Goal: Information Seeking & Learning: Learn about a topic

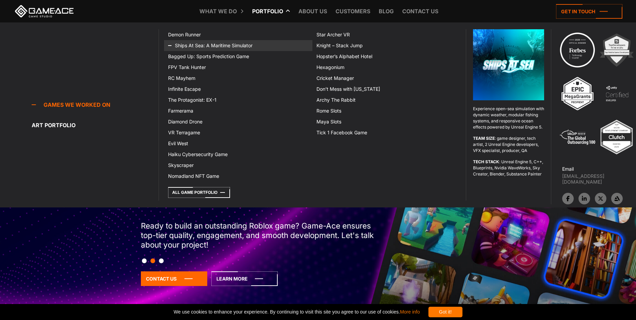
click at [247, 41] on link "Ships At Sea: A Maritime Simulator" at bounding box center [238, 45] width 148 height 11
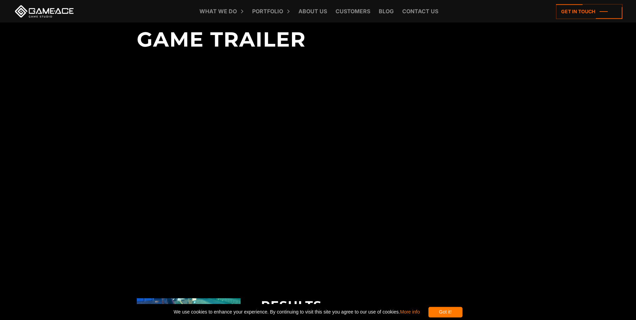
scroll to position [1457, 0]
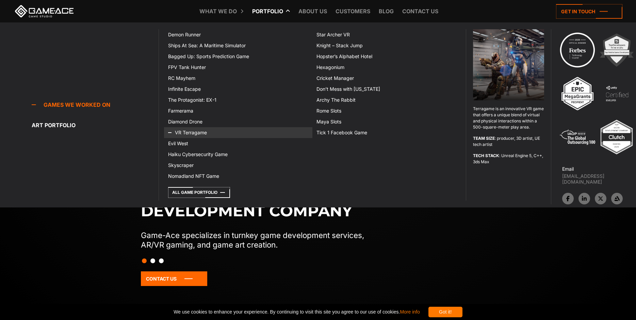
click at [200, 133] on link "VR Terragame" at bounding box center [238, 132] width 148 height 11
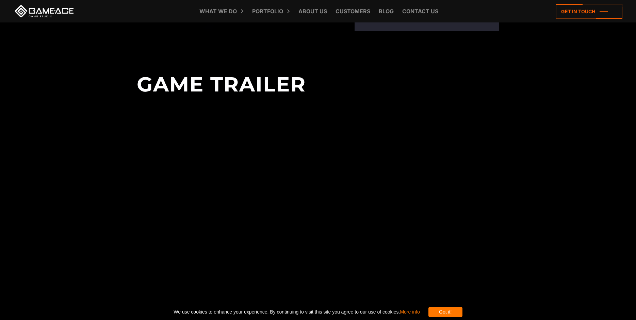
scroll to position [1492, 0]
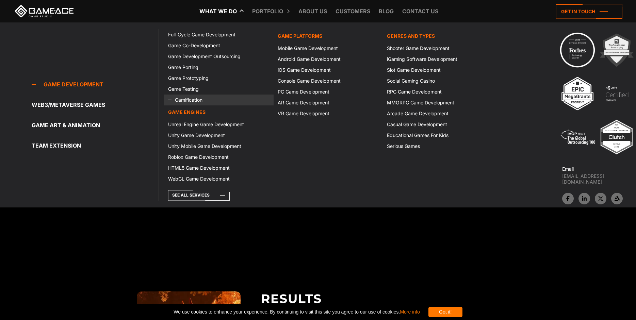
click at [197, 103] on link "Gamification" at bounding box center [218, 100] width 109 height 11
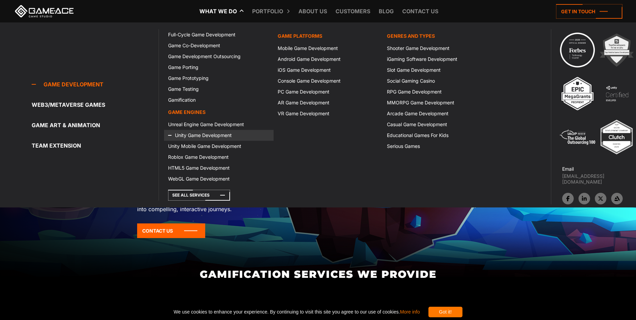
click at [209, 137] on link "Unity Game Development" at bounding box center [218, 135] width 109 height 11
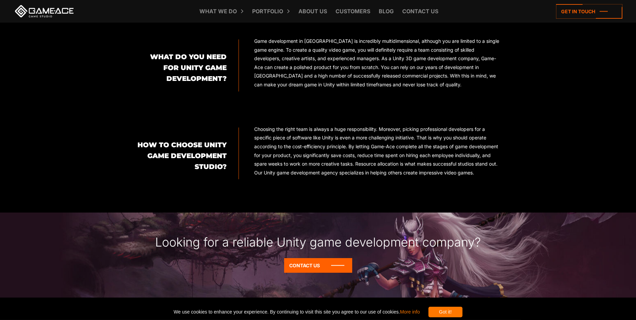
scroll to position [555, 0]
